Goal: Task Accomplishment & Management: Manage account settings

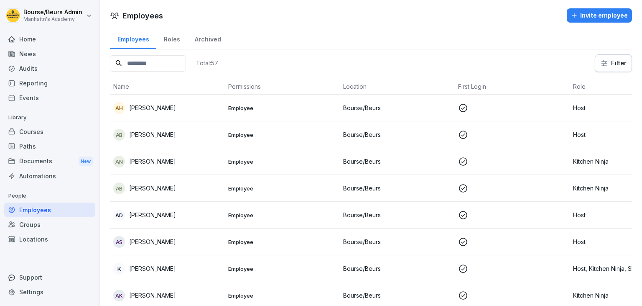
click at [332, 13] on div "Employees Invite employee" at bounding box center [371, 15] width 542 height 14
click at [29, 43] on div "Home" at bounding box center [49, 39] width 91 height 15
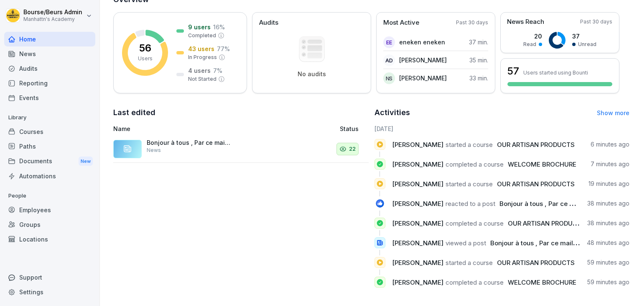
scroll to position [115, 0]
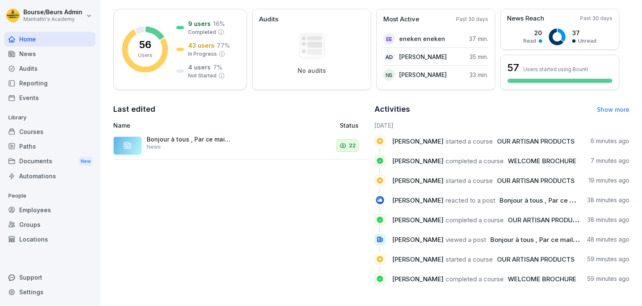
click at [42, 209] on div "Employees" at bounding box center [49, 209] width 91 height 15
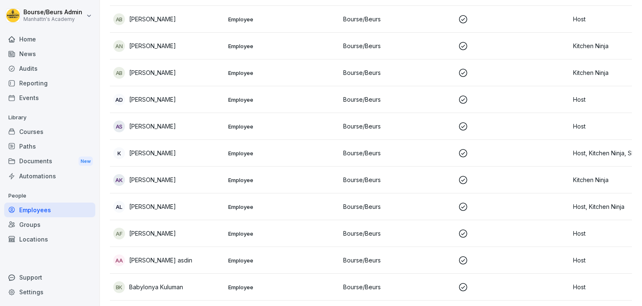
scroll to position [8, 0]
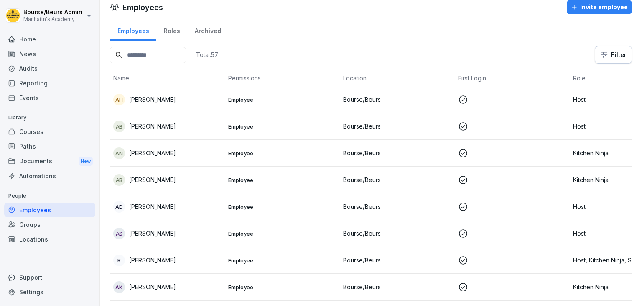
click at [603, 13] on button "Invite employee" at bounding box center [599, 7] width 65 height 14
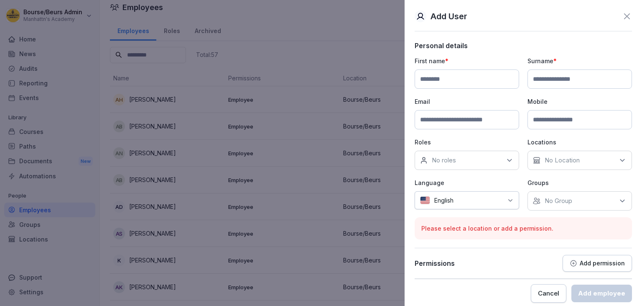
click at [446, 81] on input at bounding box center [467, 78] width 105 height 19
click at [433, 87] on input at bounding box center [467, 78] width 105 height 19
type input "********"
click at [547, 81] on input at bounding box center [580, 78] width 105 height 19
type input "**********"
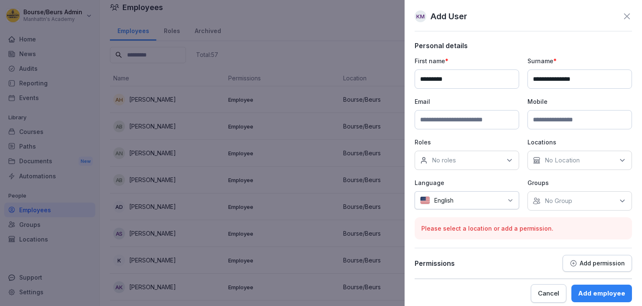
click at [486, 116] on input at bounding box center [467, 119] width 105 height 19
type input "**********"
click at [508, 160] on icon at bounding box center [509, 160] width 8 height 8
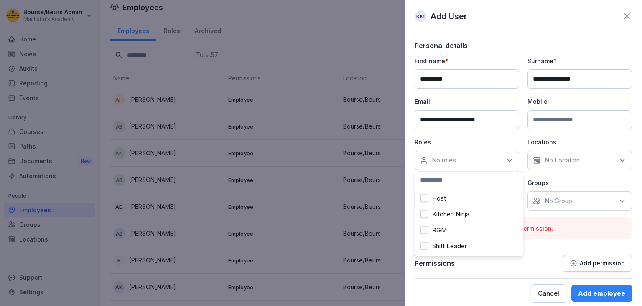
click at [444, 202] on div "Host" at bounding box center [469, 198] width 104 height 16
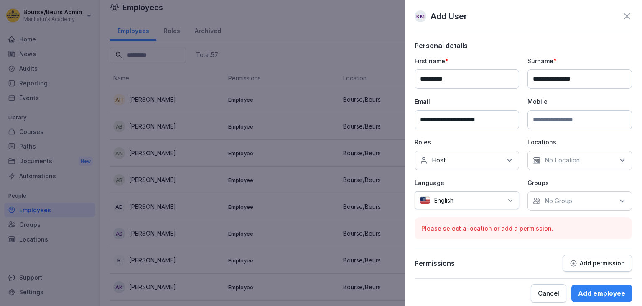
click at [579, 156] on p "No Location" at bounding box center [562, 160] width 35 height 8
click at [542, 180] on input at bounding box center [582, 180] width 108 height 16
click at [540, 198] on button "Bourse/Beurs" at bounding box center [537, 198] width 8 height 8
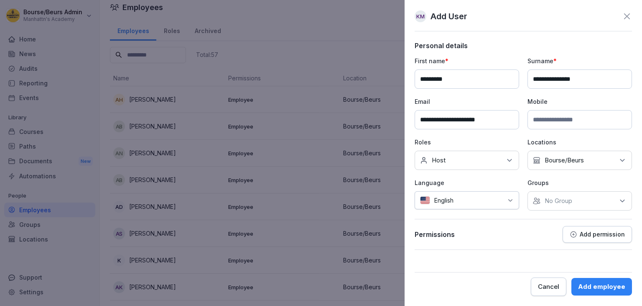
click at [503, 199] on div at bounding box center [480, 200] width 45 height 9
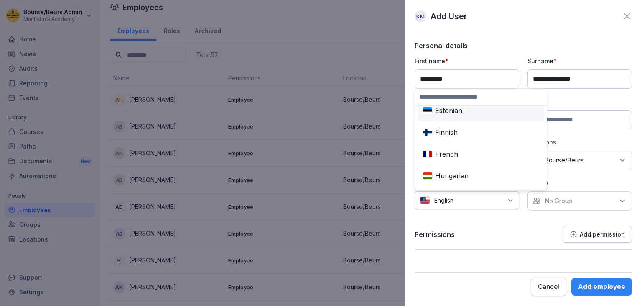
scroll to position [162, 0]
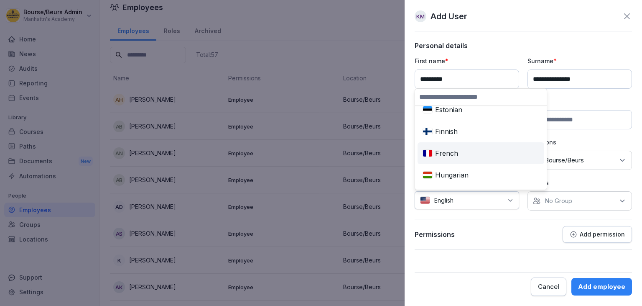
click at [460, 153] on div "French" at bounding box center [480, 153] width 123 height 18
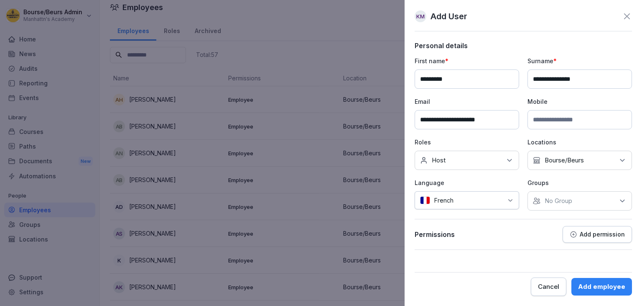
click at [584, 202] on div "No Group" at bounding box center [580, 200] width 105 height 19
click at [548, 239] on label "Bourse/Beurs" at bounding box center [564, 239] width 39 height 8
click at [492, 242] on div "Permissions Add permission" at bounding box center [523, 238] width 217 height 24
click at [607, 285] on div "Add employee" at bounding box center [601, 286] width 47 height 9
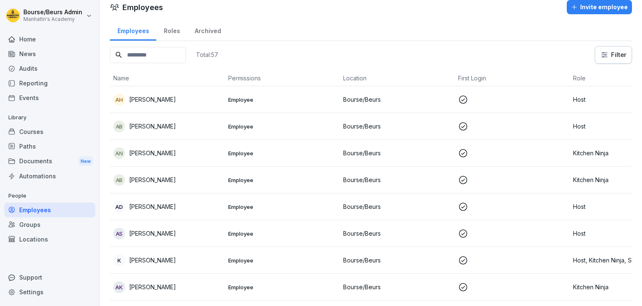
scroll to position [8, 0]
click at [180, 56] on input at bounding box center [148, 55] width 76 height 16
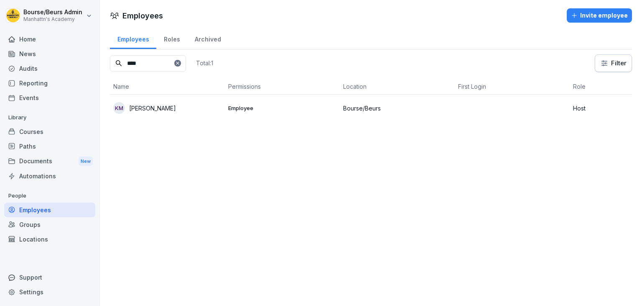
type input "****"
click at [180, 62] on icon at bounding box center [177, 63] width 5 height 5
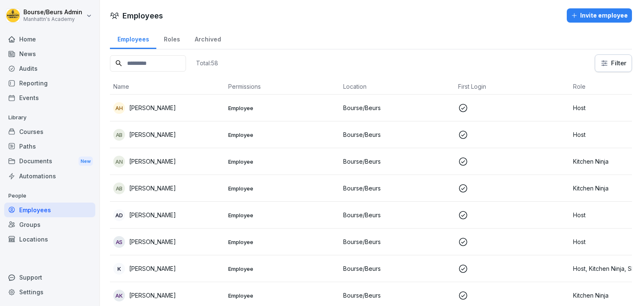
click at [43, 132] on div "Courses" at bounding box center [49, 131] width 91 height 15
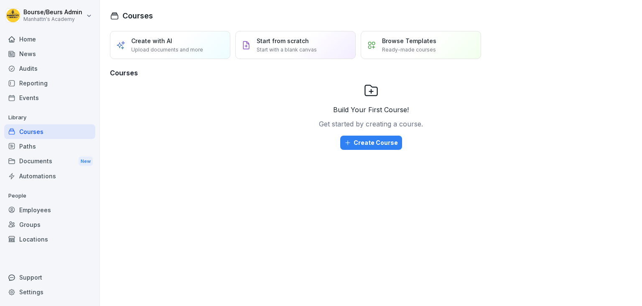
click at [49, 85] on div "Reporting" at bounding box center [49, 83] width 91 height 15
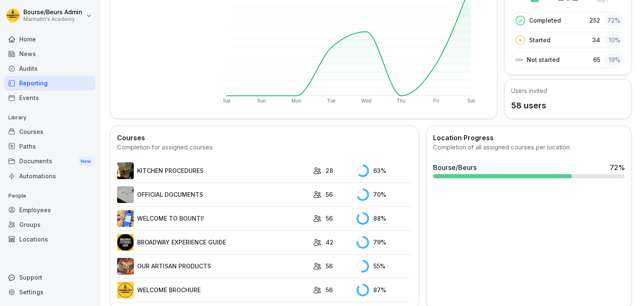
scroll to position [125, 0]
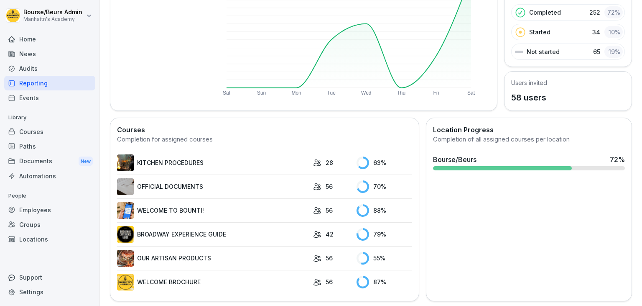
click at [232, 157] on link "KITCHEN PROCEDURES" at bounding box center [213, 162] width 192 height 17
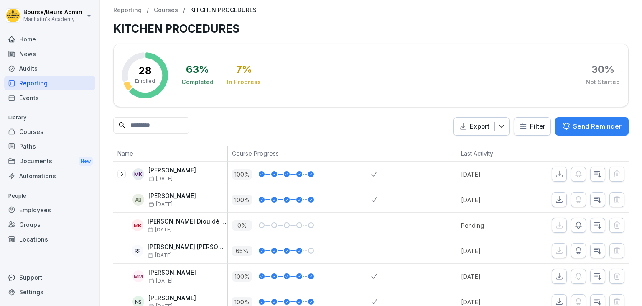
click at [189, 128] on input at bounding box center [151, 125] width 76 height 16
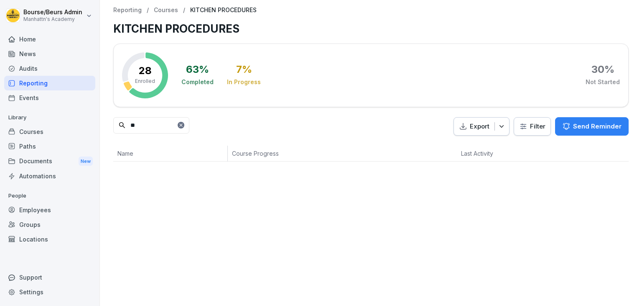
type input "*"
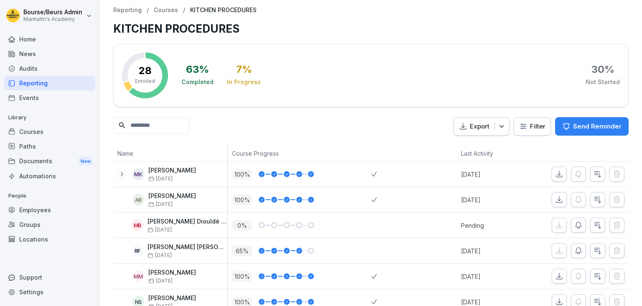
click at [59, 211] on div "Employees" at bounding box center [49, 209] width 91 height 15
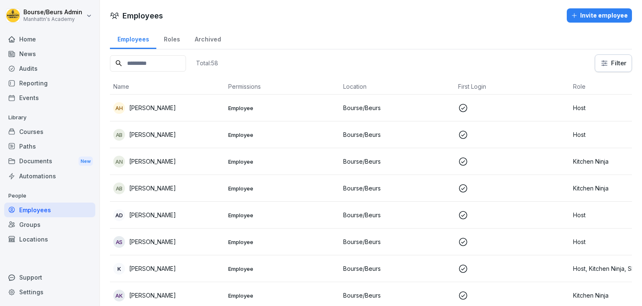
click at [156, 69] on input at bounding box center [148, 63] width 76 height 16
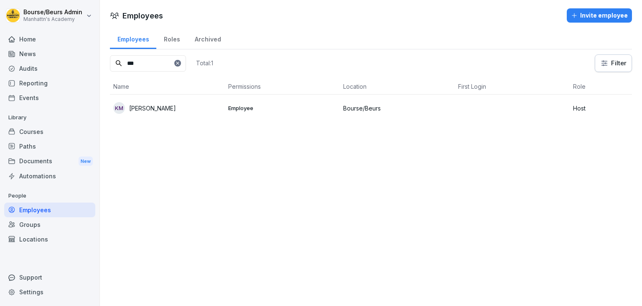
type input "***"
click at [150, 105] on p "Kristina Kindeki Mayambu" at bounding box center [152, 108] width 47 height 9
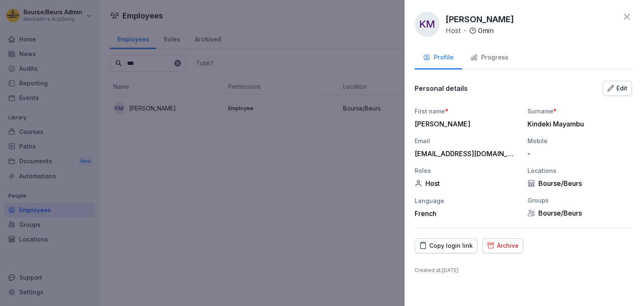
click at [455, 245] on div "Copy login link" at bounding box center [446, 245] width 54 height 9
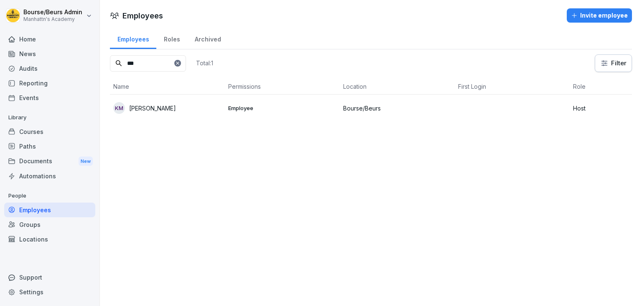
click at [46, 133] on div "Courses" at bounding box center [49, 131] width 91 height 15
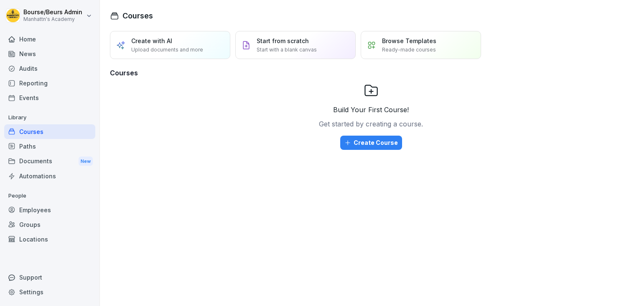
click at [61, 87] on div "Reporting" at bounding box center [49, 83] width 91 height 15
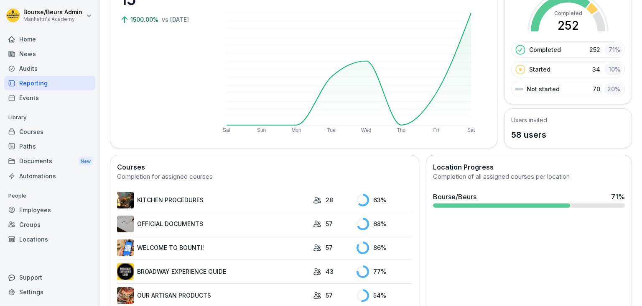
scroll to position [102, 0]
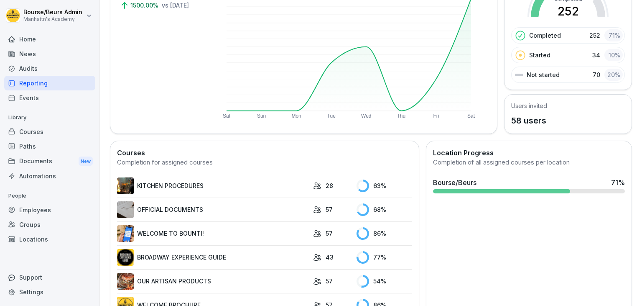
click at [232, 213] on link "OFFICIAL DOCUMENTS" at bounding box center [213, 209] width 192 height 17
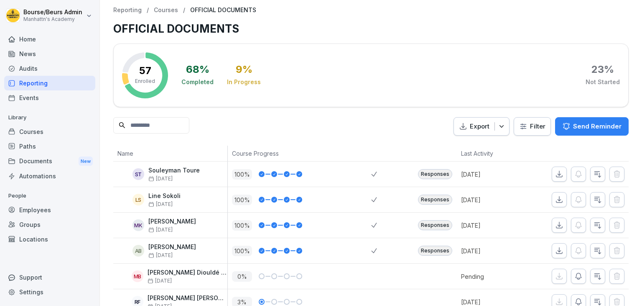
click at [184, 130] on input at bounding box center [151, 125] width 76 height 16
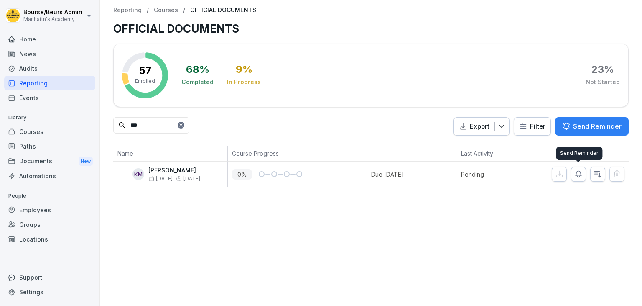
type input "***"
click at [575, 176] on icon "button" at bounding box center [578, 174] width 8 height 8
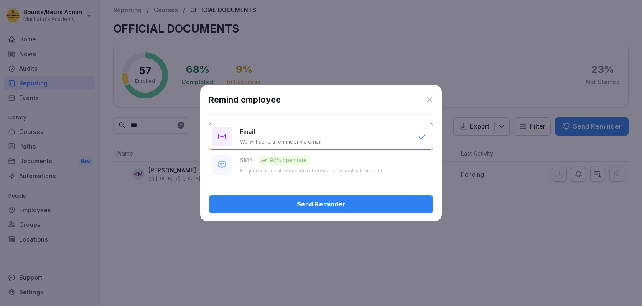
click at [392, 199] on div "Send Reminder" at bounding box center [321, 203] width 212 height 9
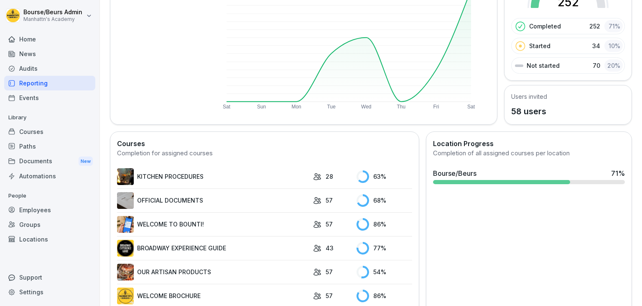
scroll to position [114, 0]
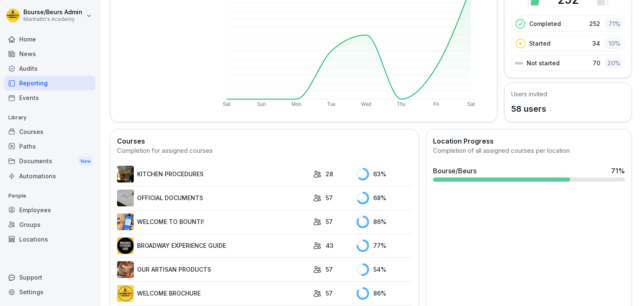
click at [225, 219] on link "WELCOME TO BOUNTI!" at bounding box center [213, 221] width 192 height 17
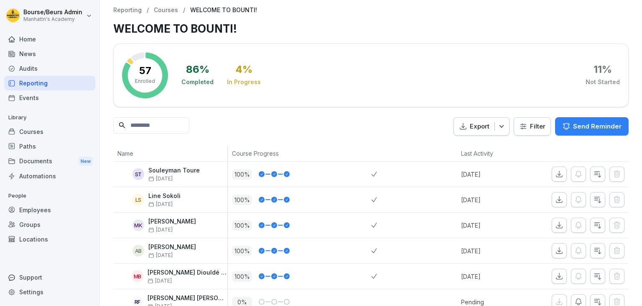
click at [137, 125] on input at bounding box center [151, 125] width 76 height 16
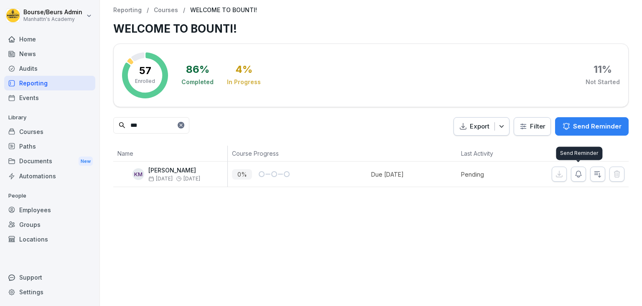
type input "***"
click at [576, 176] on icon "button" at bounding box center [578, 174] width 8 height 8
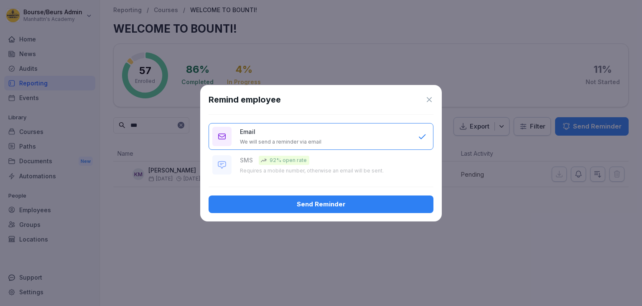
click at [384, 204] on div "Send Reminder" at bounding box center [321, 203] width 212 height 9
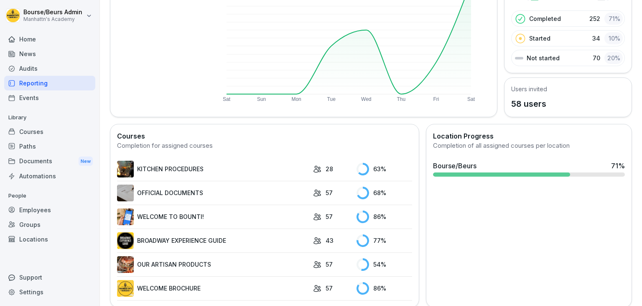
scroll to position [125, 0]
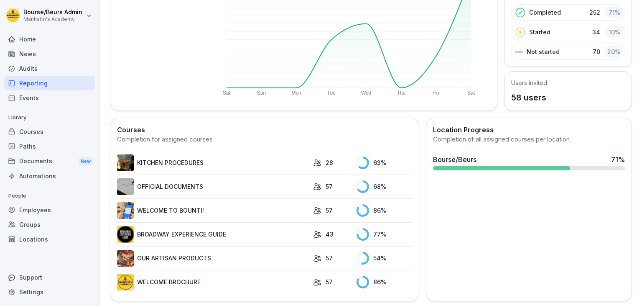
click at [215, 230] on link "BROADWAY EXPERIENCE GUIDE" at bounding box center [213, 234] width 192 height 17
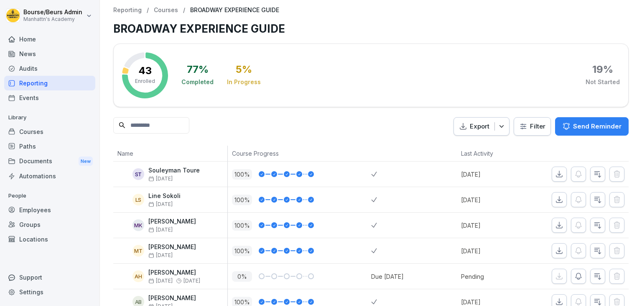
click at [174, 126] on input at bounding box center [151, 125] width 76 height 16
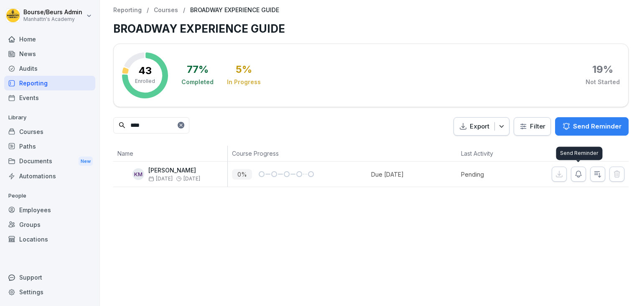
type input "****"
click at [579, 175] on icon "button" at bounding box center [578, 174] width 8 height 8
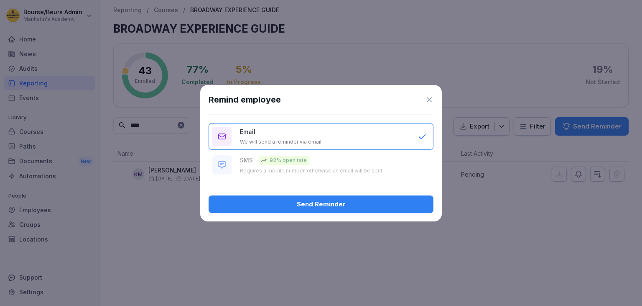
click at [363, 200] on div "Send Reminder" at bounding box center [321, 203] width 212 height 9
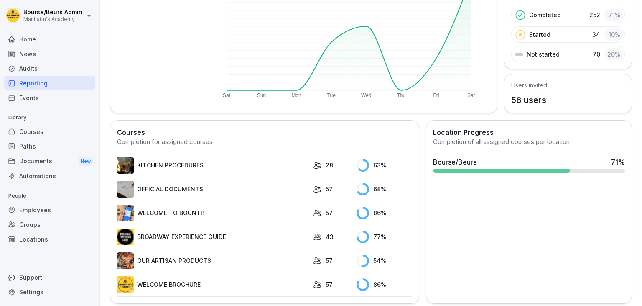
scroll to position [125, 0]
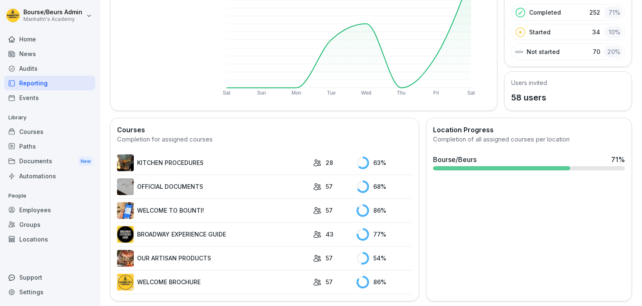
click at [207, 257] on link "OUR ARTISAN PRODUCTS" at bounding box center [213, 258] width 192 height 17
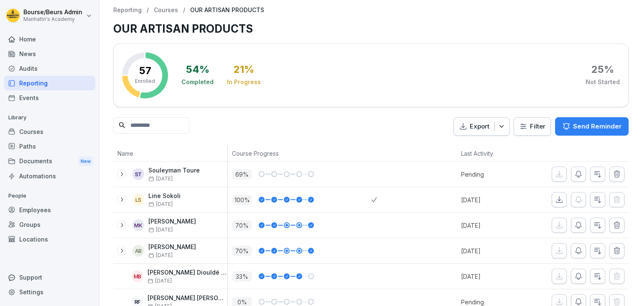
click at [189, 127] on input at bounding box center [151, 125] width 76 height 16
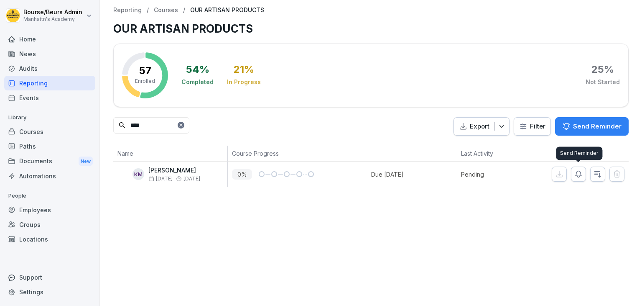
type input "****"
click at [578, 176] on icon "button" at bounding box center [578, 174] width 8 height 8
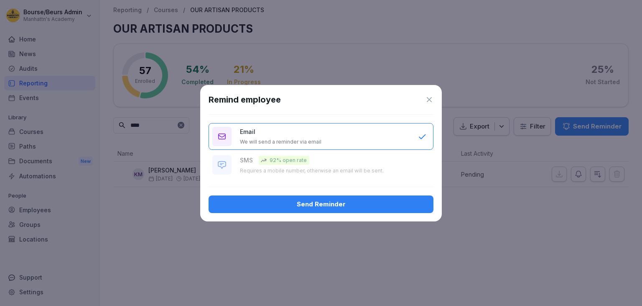
click at [372, 202] on div "Send Reminder" at bounding box center [321, 203] width 212 height 9
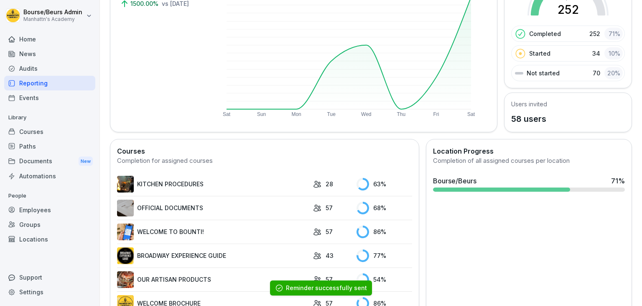
scroll to position [125, 0]
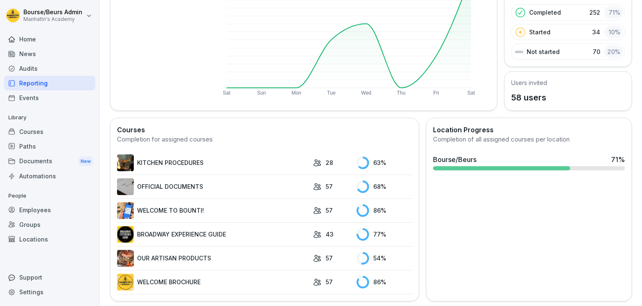
click at [182, 282] on link "WELCOME BROCHURE" at bounding box center [213, 281] width 192 height 17
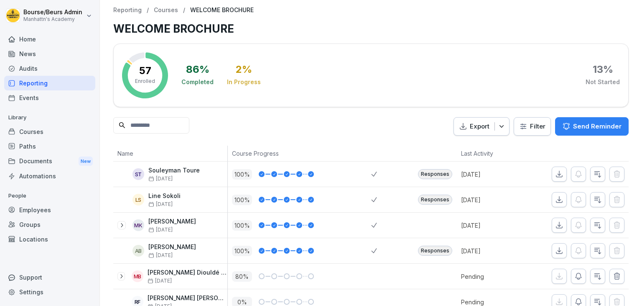
click at [187, 127] on input at bounding box center [151, 125] width 76 height 16
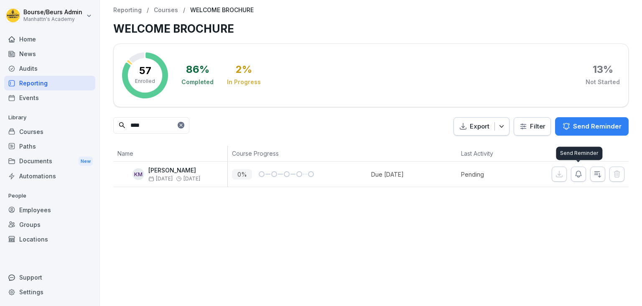
type input "****"
click at [582, 174] on icon "button" at bounding box center [578, 174] width 8 height 8
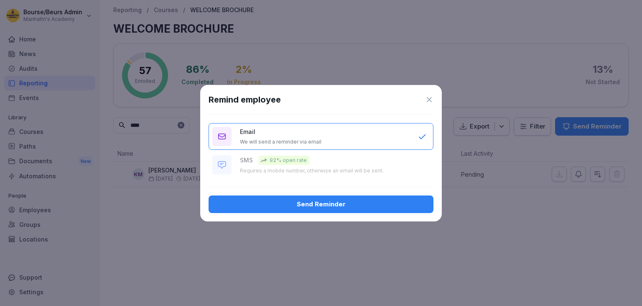
click at [395, 202] on div "Send Reminder" at bounding box center [321, 203] width 212 height 9
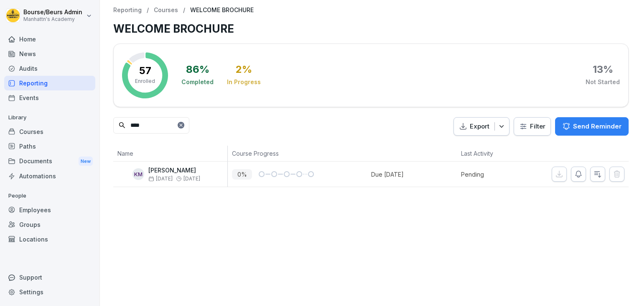
click at [51, 214] on div "Employees" at bounding box center [49, 209] width 91 height 15
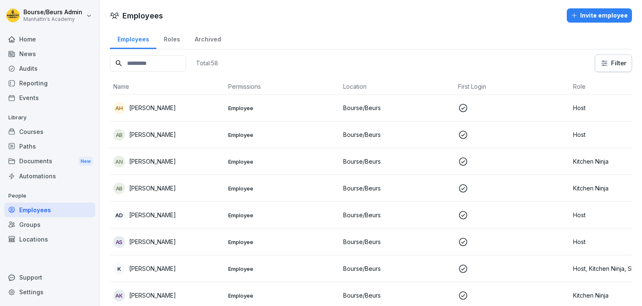
click at [164, 66] on input at bounding box center [148, 63] width 76 height 16
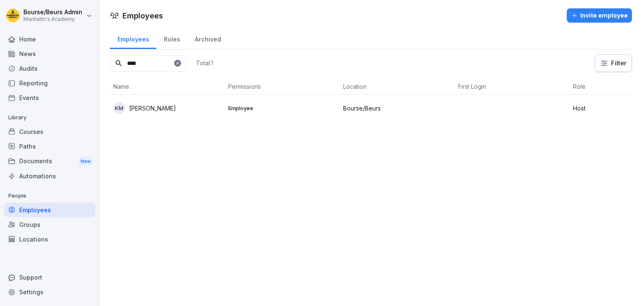
type input "****"
click at [176, 105] on p "Kristina Kindeki Mayambu" at bounding box center [152, 108] width 47 height 9
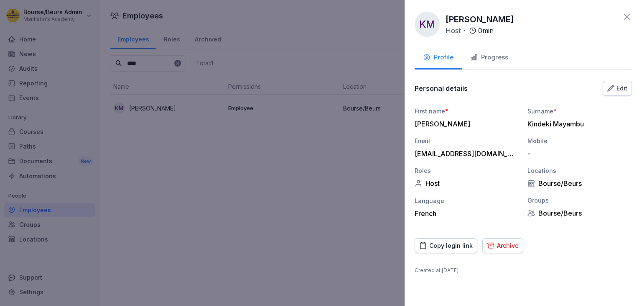
click at [450, 243] on div "Copy login link" at bounding box center [446, 245] width 54 height 9
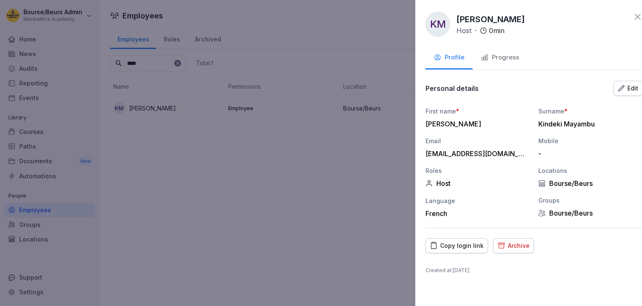
click at [249, 187] on div at bounding box center [321, 153] width 642 height 306
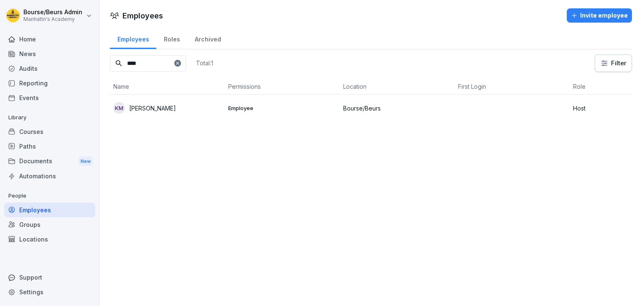
click at [38, 39] on div "Home" at bounding box center [49, 39] width 91 height 15
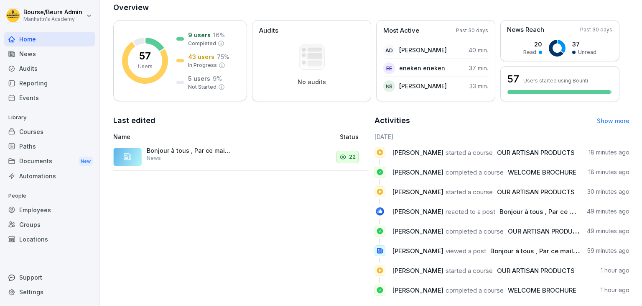
scroll to position [115, 0]
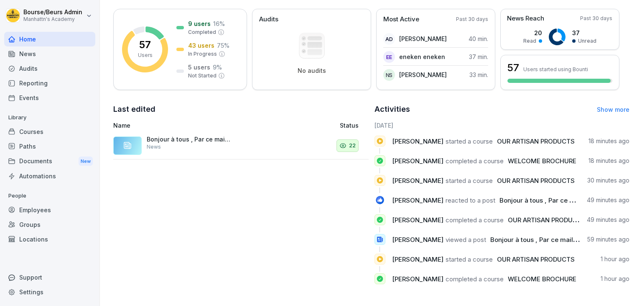
drag, startPoint x: 461, startPoint y: 232, endPoint x: 378, endPoint y: 211, distance: 85.8
click at [378, 211] on div "[DATE] [PERSON_NAME] started a course OUR ARTISAN PRODUCTS 18 minutes ago [PERS…" at bounding box center [502, 206] width 255 height 170
click at [301, 214] on div "Last edited Name Status Bonjour à tous , Par ce mail , nous vous notifions que …" at bounding box center [240, 196] width 255 height 187
